Goal: Information Seeking & Learning: Learn about a topic

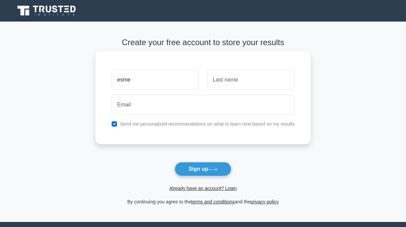
type input "esme"
type input "faneuff"
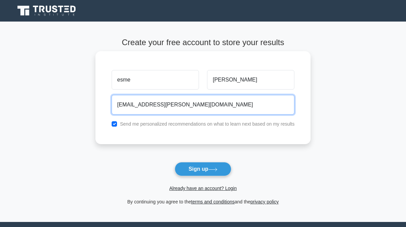
type input "esme.faneuff@gmail.com"
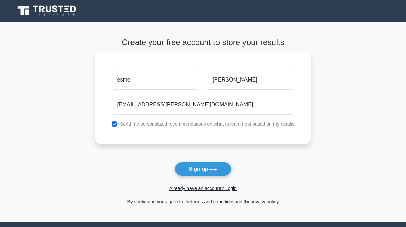
click at [266, 142] on div "esme faneuff esme.faneuff@gmail.com Send me personalized recommendations on wha…" at bounding box center [202, 97] width 215 height 93
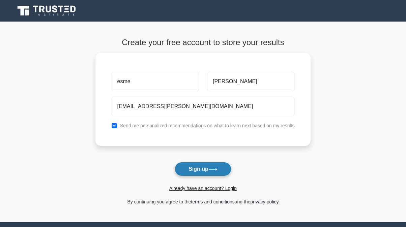
click at [200, 165] on button "Sign up" at bounding box center [203, 169] width 57 height 14
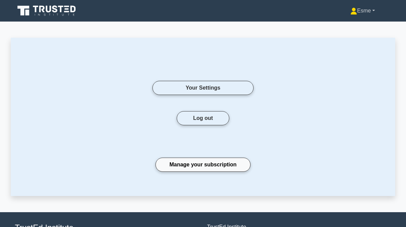
click at [357, 11] on link "Esme" at bounding box center [362, 10] width 57 height 13
click at [337, 28] on link "Profile" at bounding box center [360, 26] width 53 height 11
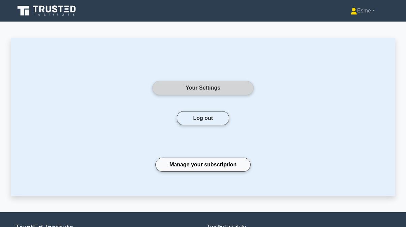
click at [218, 91] on link "Your Settings" at bounding box center [202, 88] width 101 height 14
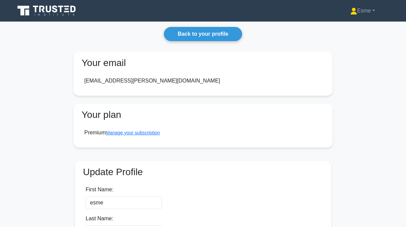
click at [63, 12] on icon at bounding box center [47, 10] width 65 height 13
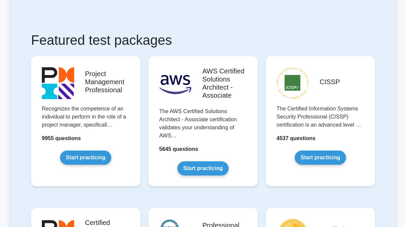
scroll to position [126, 0]
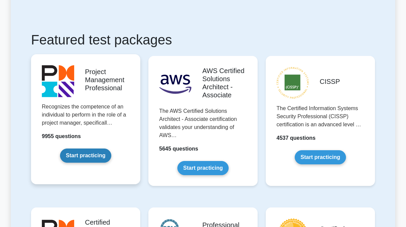
click at [104, 155] on link "Start practicing" at bounding box center [85, 156] width 51 height 14
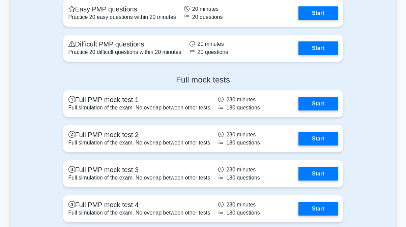
scroll to position [1690, 0]
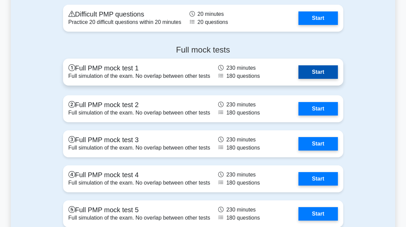
click at [313, 68] on link "Start" at bounding box center [317, 71] width 39 height 13
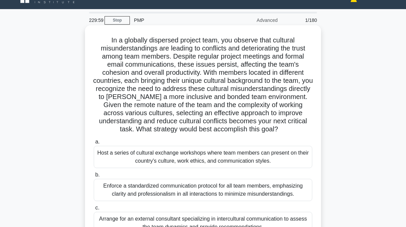
scroll to position [13, 0]
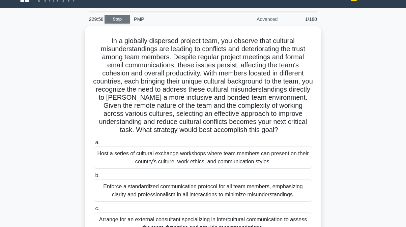
click at [114, 19] on link "Stop" at bounding box center [116, 19] width 25 height 8
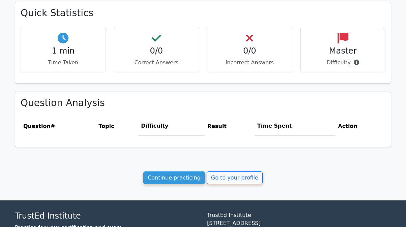
scroll to position [215, 0]
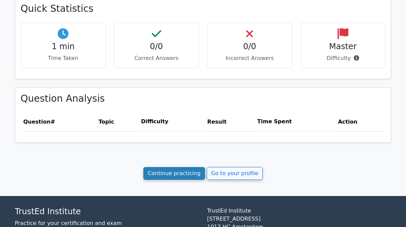
click at [159, 175] on link "Continue practicing" at bounding box center [174, 173] width 62 height 13
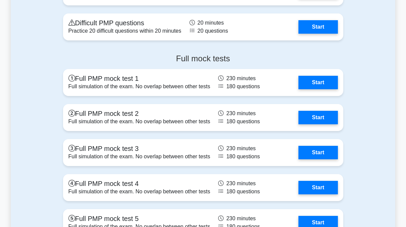
scroll to position [1687, 0]
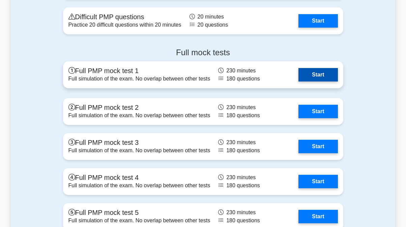
click at [303, 69] on link "Start" at bounding box center [317, 74] width 39 height 13
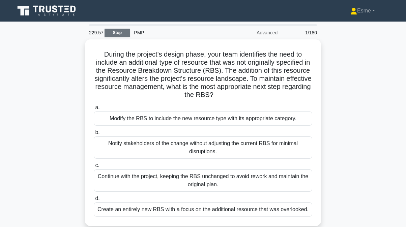
click at [114, 33] on link "Stop" at bounding box center [116, 33] width 25 height 8
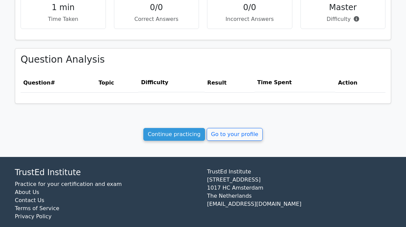
scroll to position [254, 0]
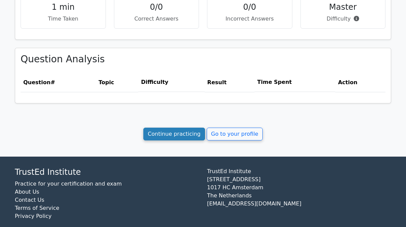
click at [163, 131] on link "Continue practicing" at bounding box center [174, 134] width 62 height 13
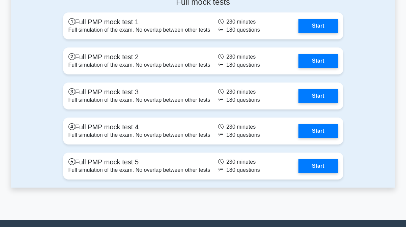
scroll to position [1729, 0]
